Goal: Check status: Check status

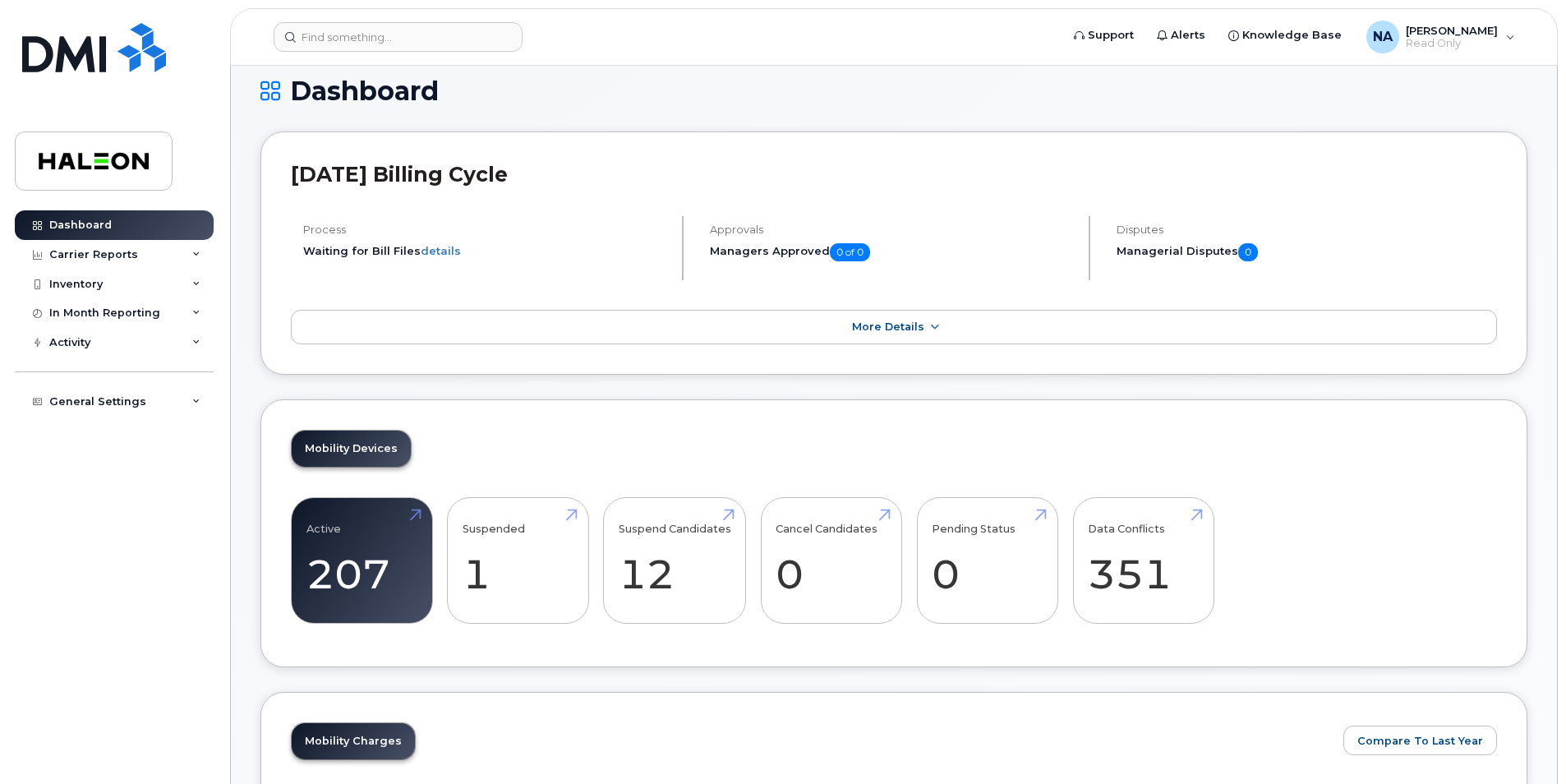
scroll to position [32, 0]
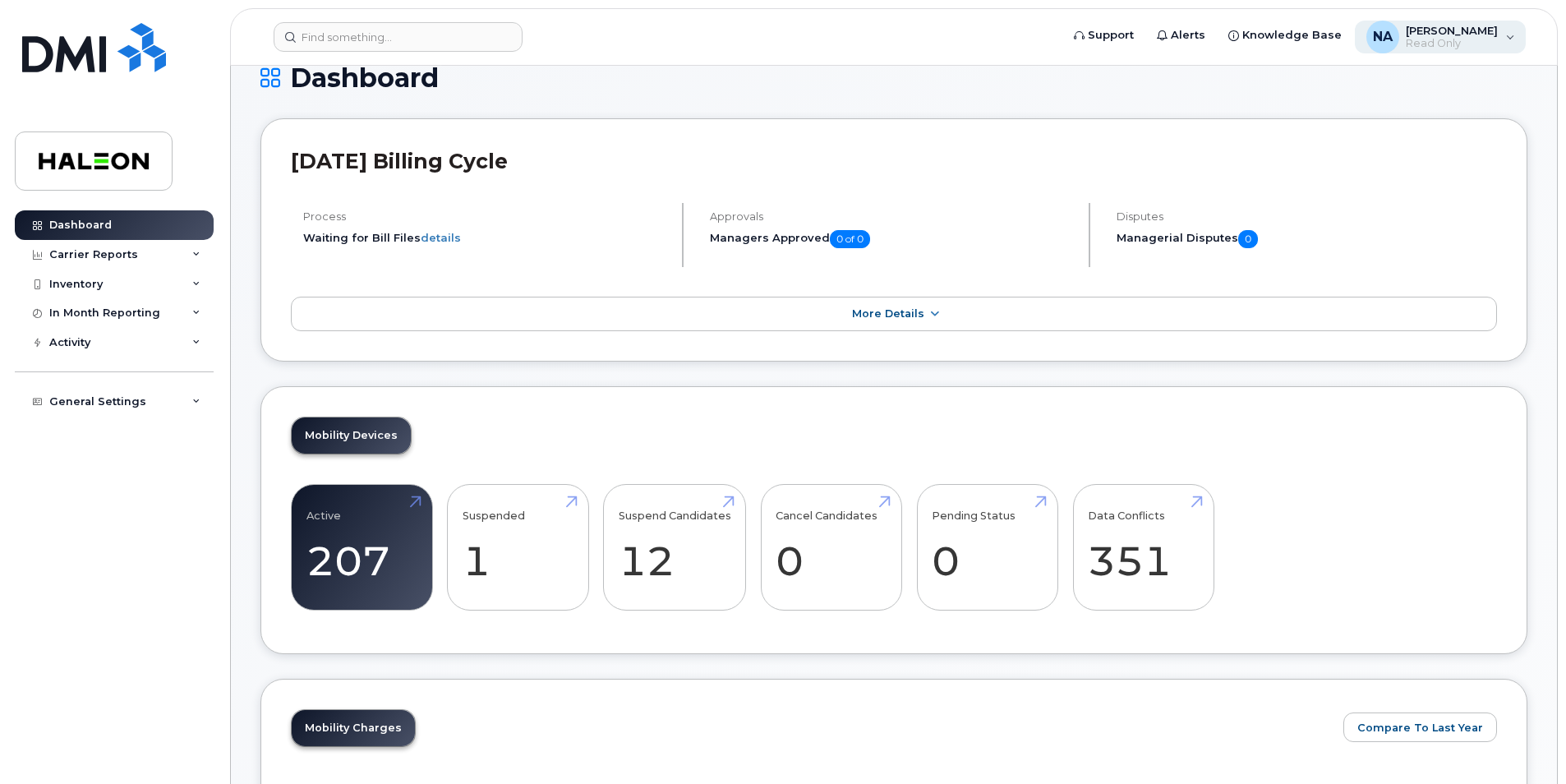
click at [1421, 51] on div "NA [PERSON_NAME] Read Only" at bounding box center [1441, 36] width 172 height 33
click at [999, 92] on h1 "Dashboard" at bounding box center [894, 78] width 1268 height 29
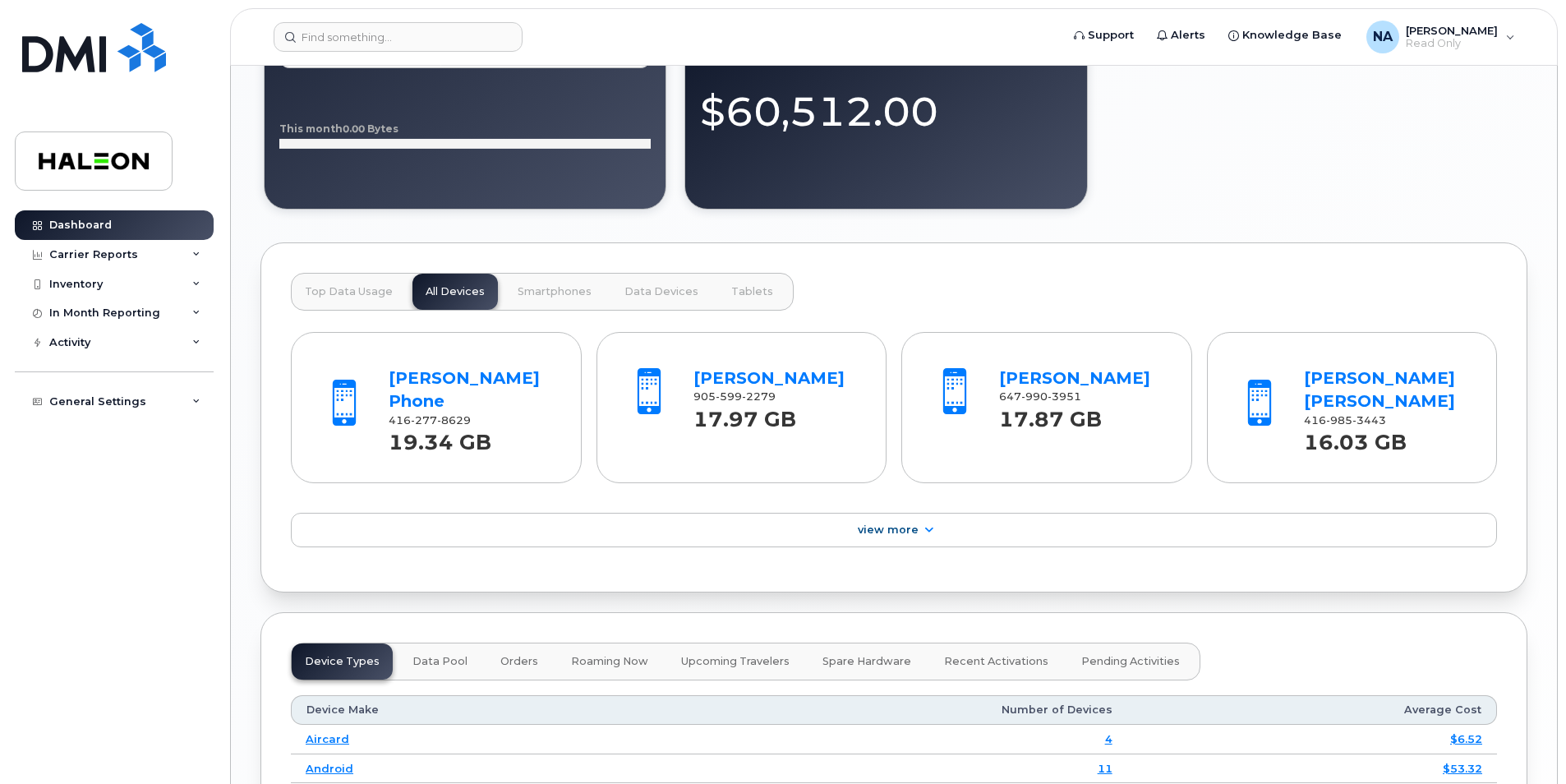
scroll to position [1415, 0]
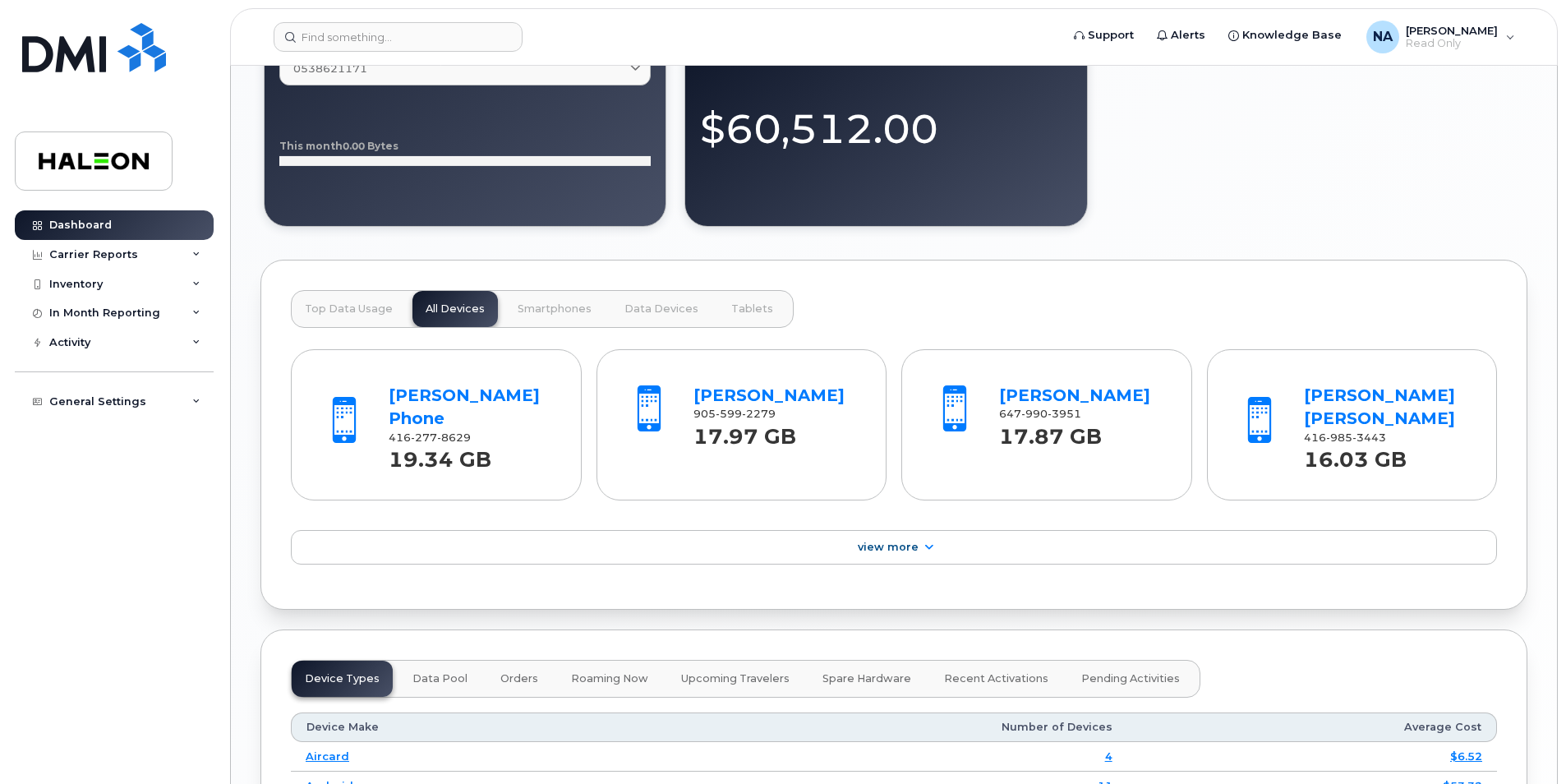
click at [914, 487] on div "[PERSON_NAME] 647 990 3951 17.87 GB" at bounding box center [1046, 425] width 291 height 152
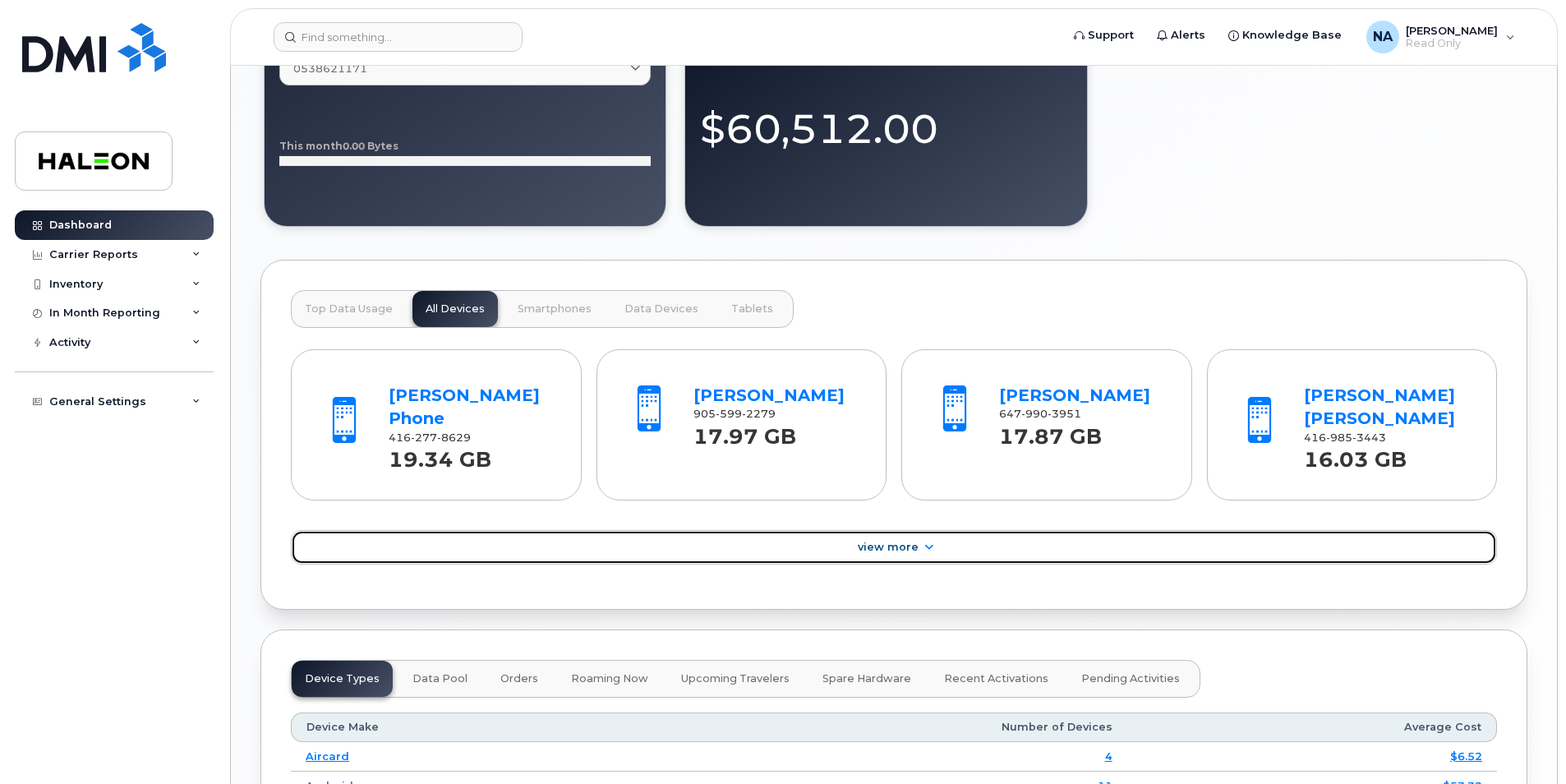
click at [900, 532] on link "View More" at bounding box center [894, 547] width 1207 height 35
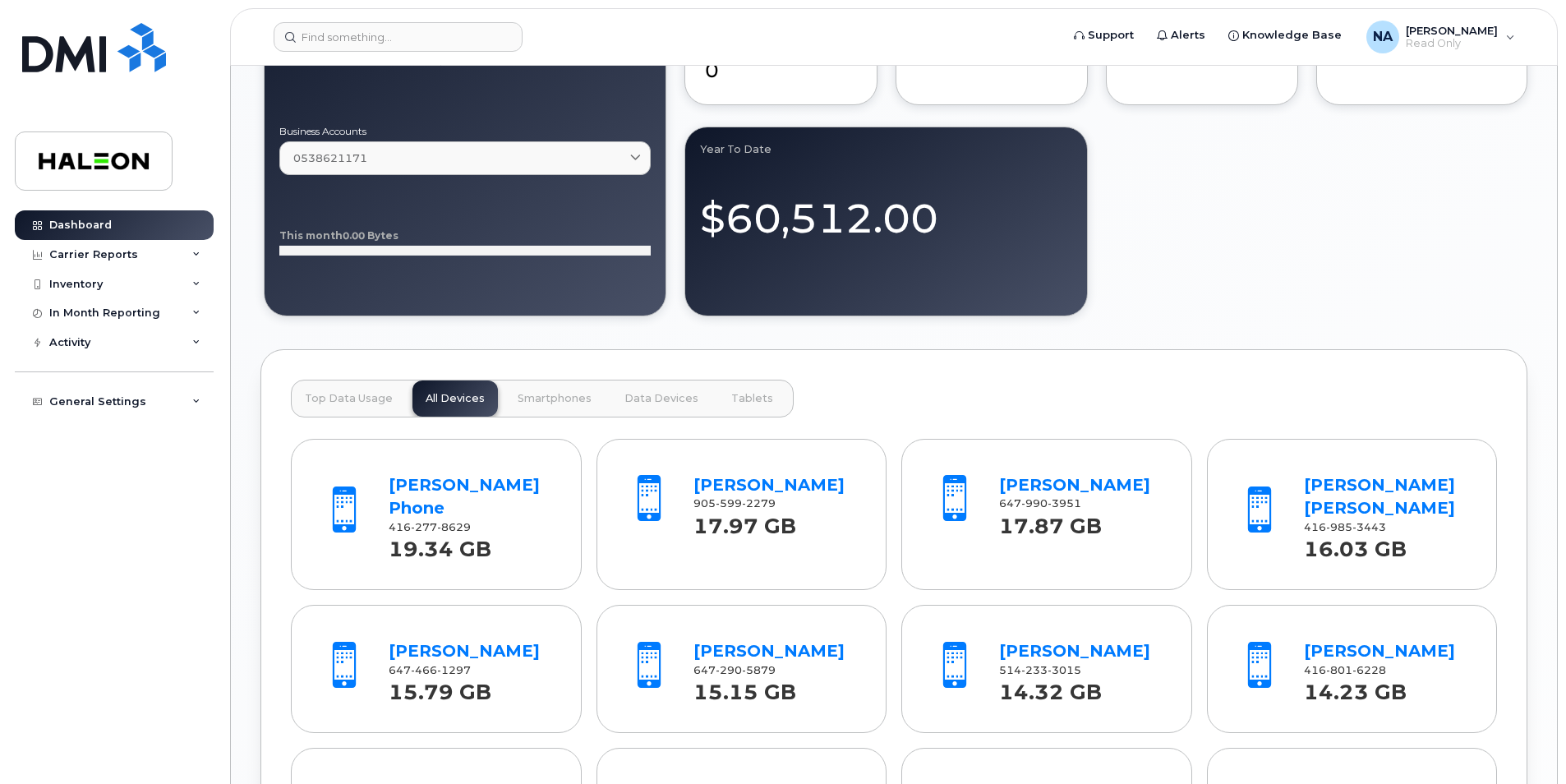
scroll to position [1298, 0]
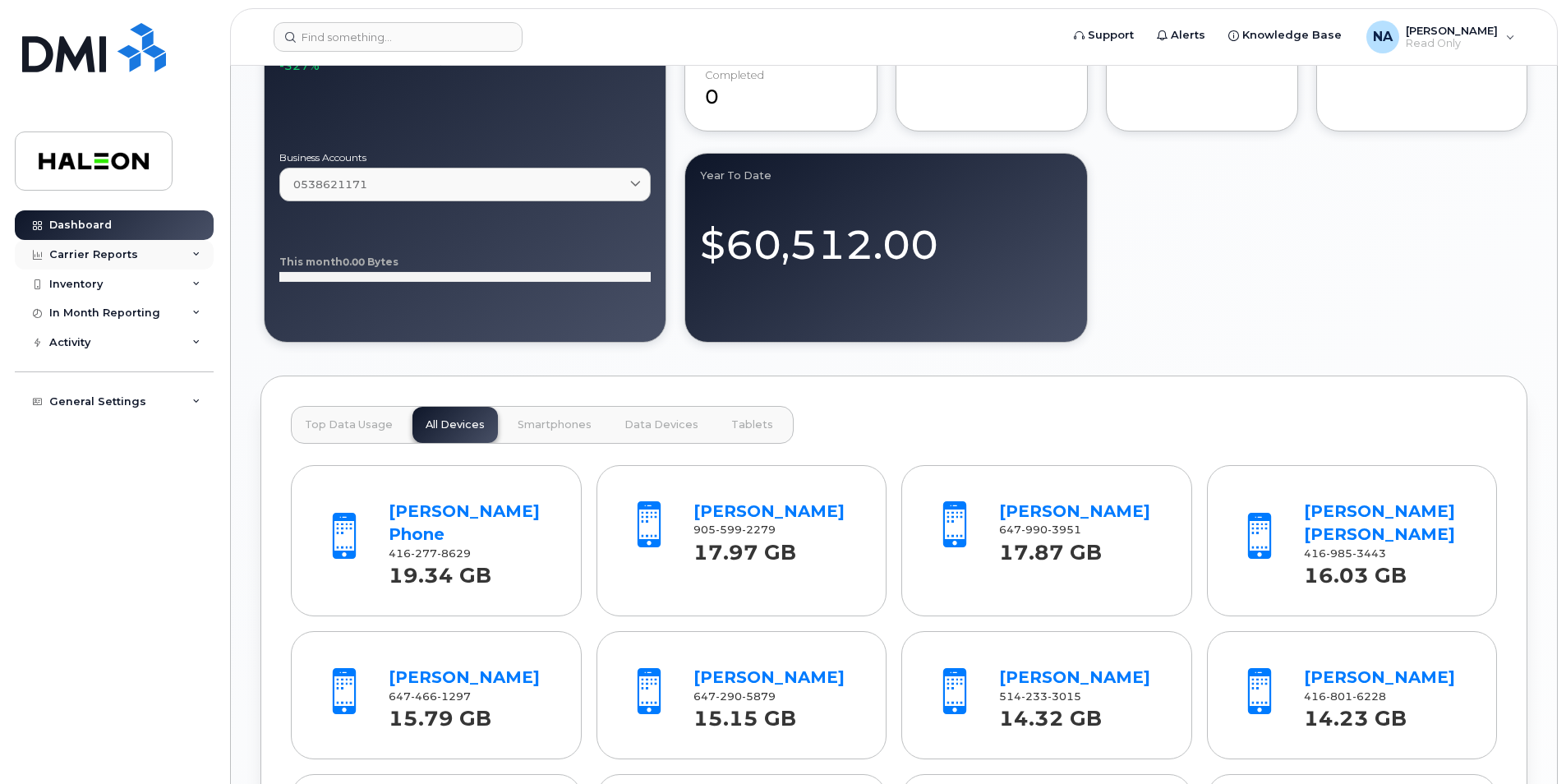
click at [105, 253] on div "Carrier Reports" at bounding box center [93, 255] width 89 height 14
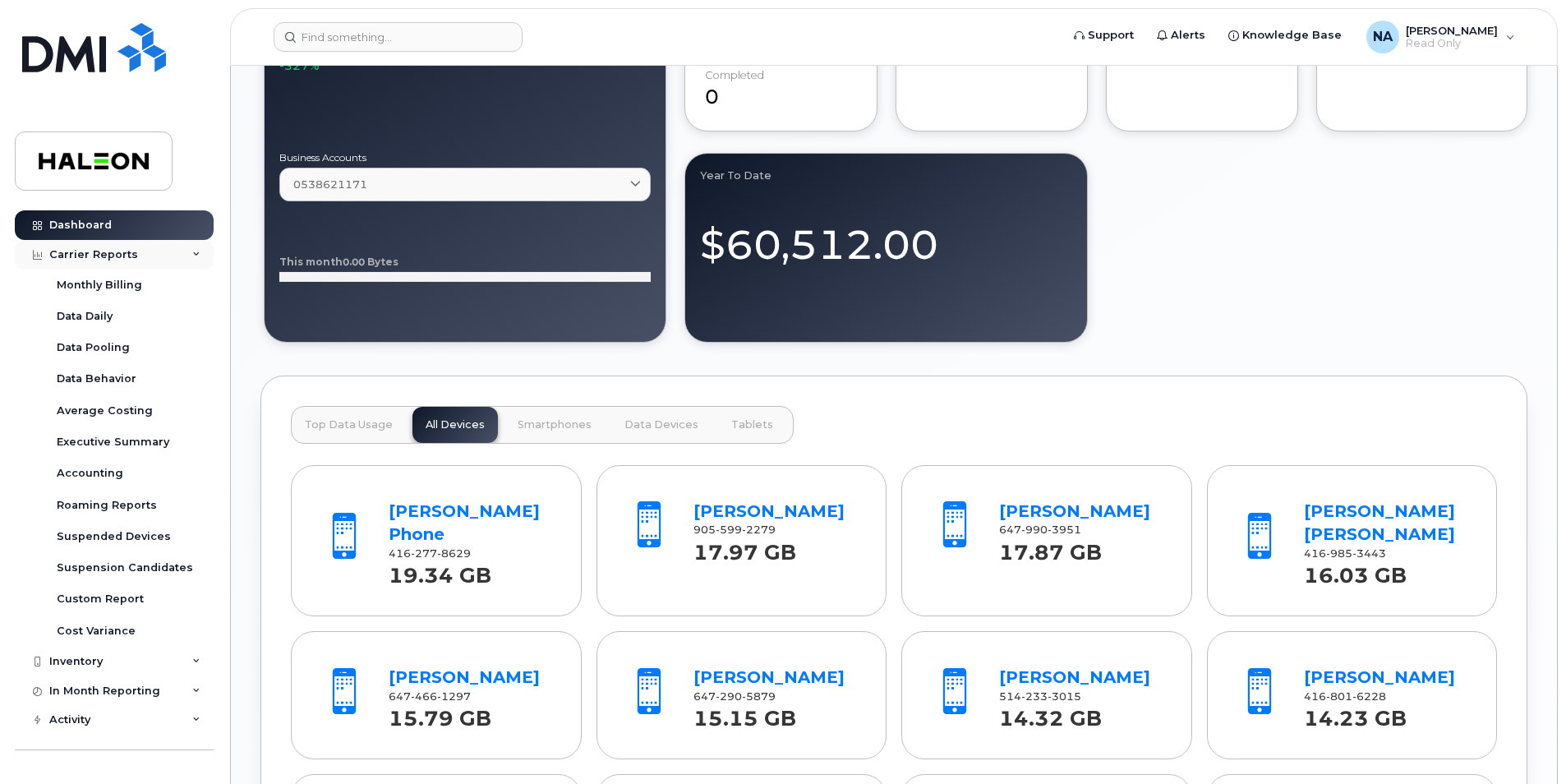
click at [105, 253] on div "Carrier Reports" at bounding box center [93, 255] width 89 height 14
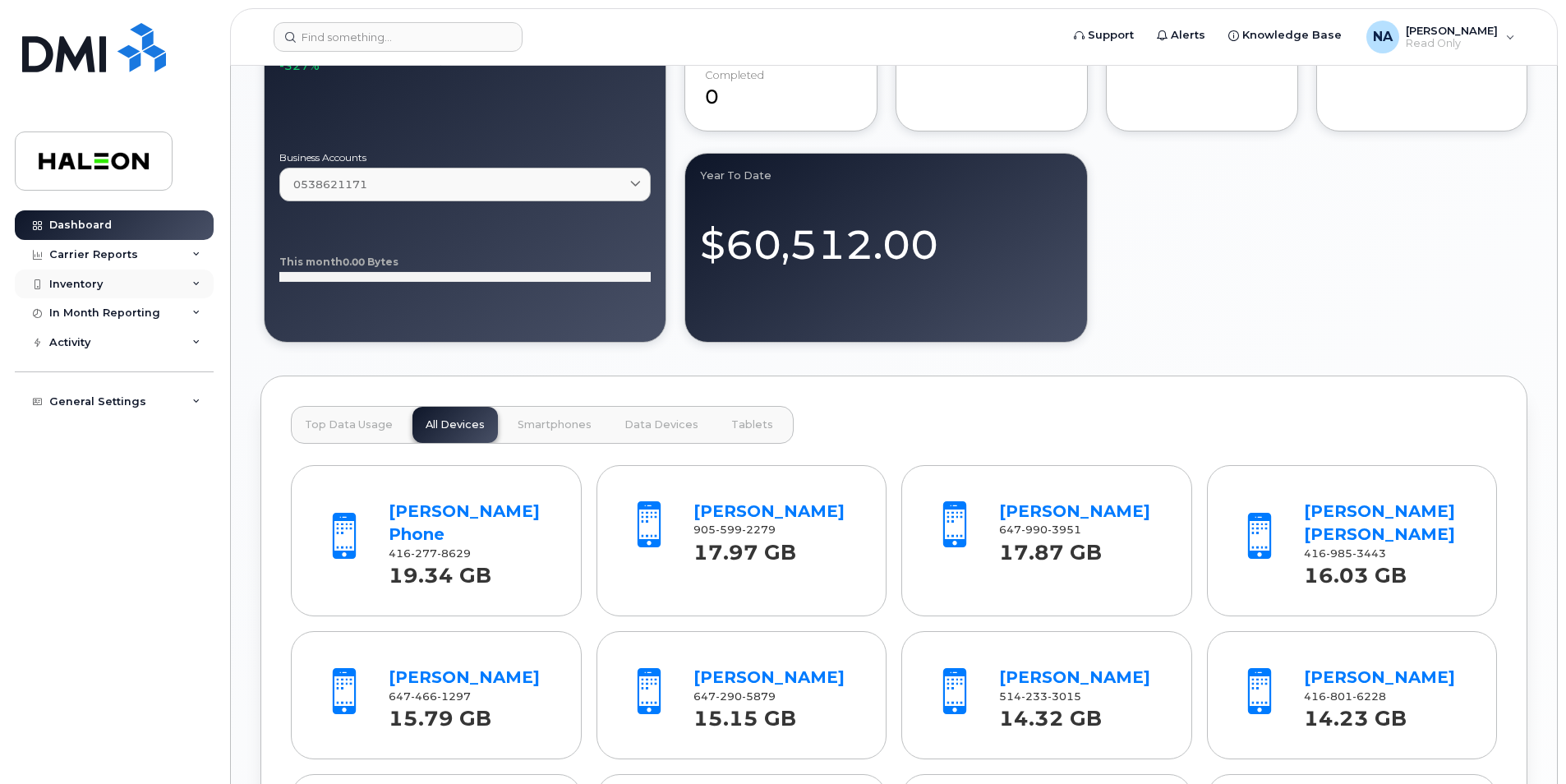
click at [98, 282] on div "Inventory" at bounding box center [75, 285] width 53 height 14
click at [98, 309] on div "In Month Reporting" at bounding box center [104, 314] width 111 height 14
click at [101, 354] on div "Activity" at bounding box center [114, 342] width 199 height 30
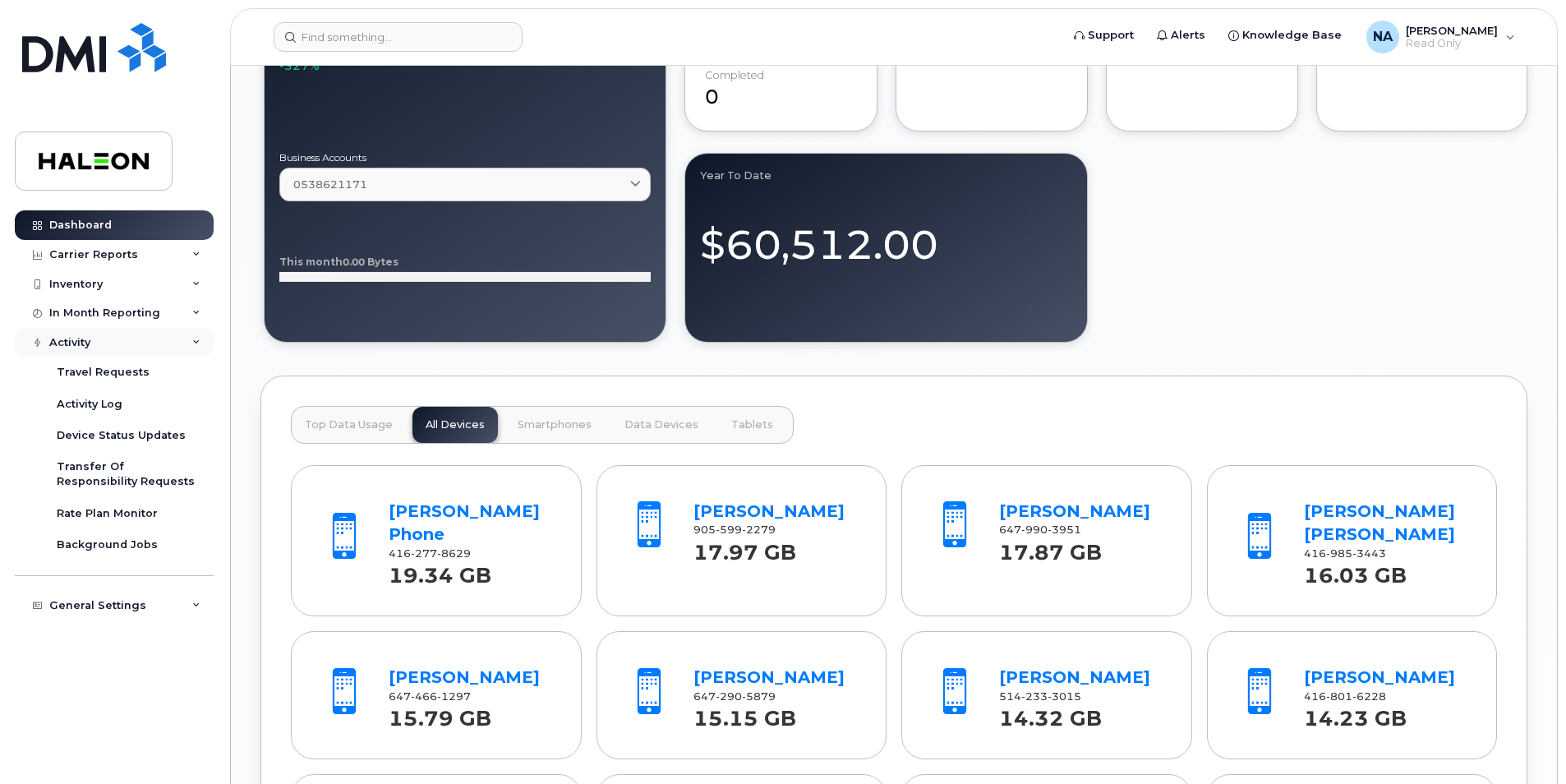
click at [102, 350] on div "Activity" at bounding box center [114, 342] width 199 height 30
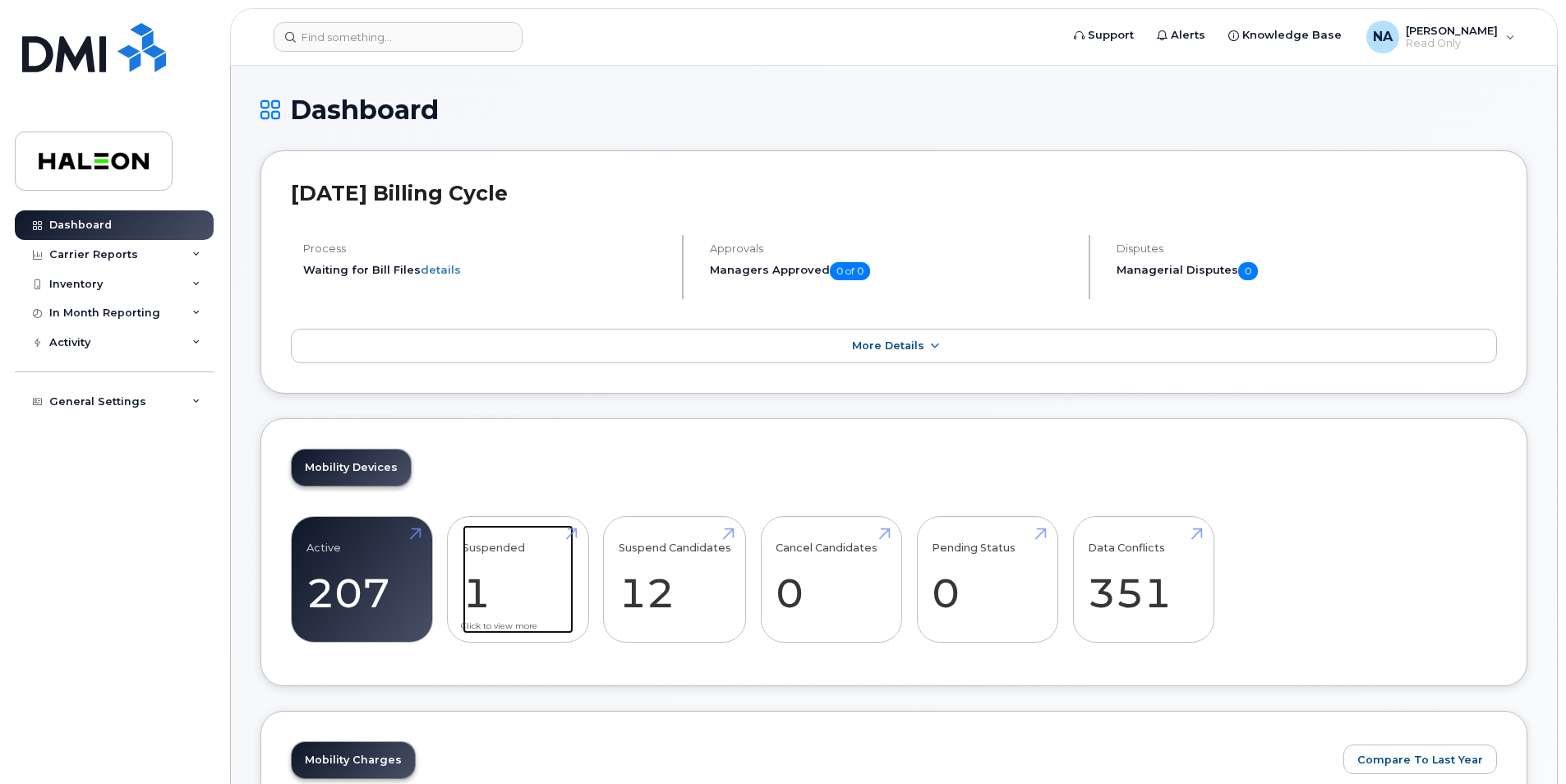
click at [545, 585] on link "Suspended 1" at bounding box center [518, 579] width 111 height 108
